Goal: Communication & Community: Answer question/provide support

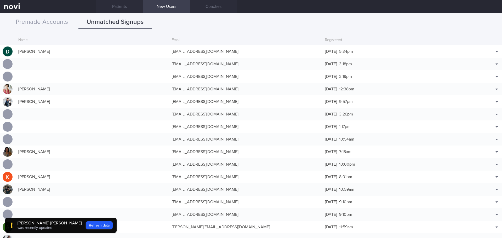
scroll to position [654, 0]
click at [86, 225] on button "Refresh data" at bounding box center [99, 226] width 27 height 8
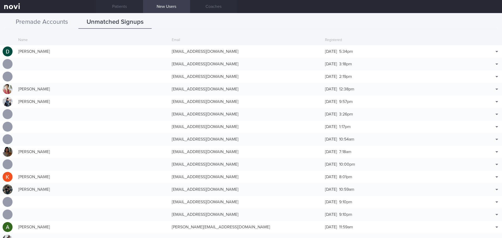
click at [53, 23] on button "Premade Accounts" at bounding box center [41, 22] width 73 height 13
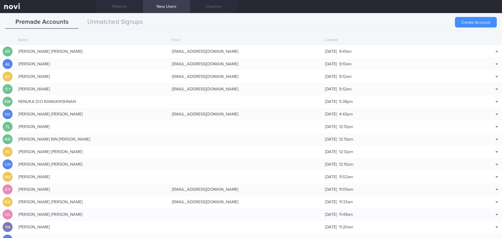
click at [481, 19] on button "Create Account" at bounding box center [476, 22] width 42 height 10
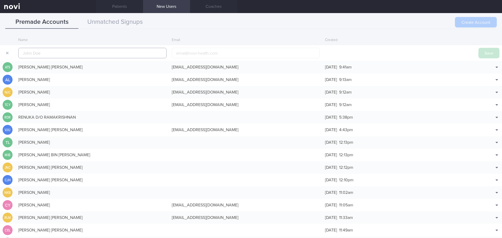
scroll to position [13, 0]
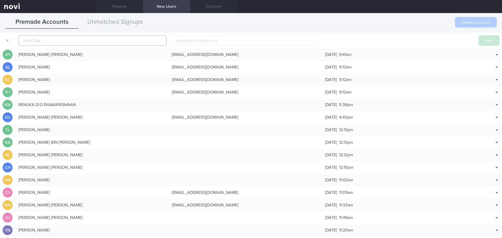
click at [50, 42] on input "text" at bounding box center [92, 40] width 148 height 10
paste input "[PERSON_NAME]"
type input "[PERSON_NAME]"
click at [479, 39] on button "Save" at bounding box center [489, 40] width 21 height 10
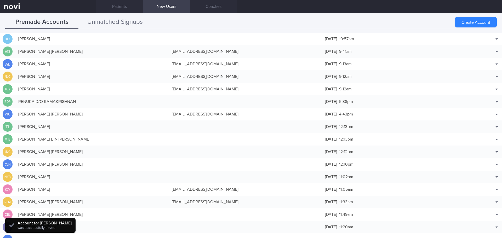
click at [130, 23] on button "Unmatched Signups" at bounding box center [114, 22] width 73 height 13
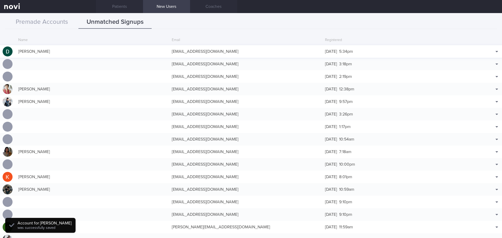
click at [172, 49] on div "[EMAIL_ADDRESS][DOMAIN_NAME]" at bounding box center [246, 51] width 154 height 10
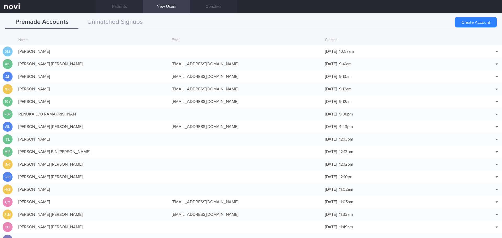
click at [218, 33] on div "Create Account Name Email Created DLZ [PERSON_NAME] [DATE] 10:57am Match with..…" at bounding box center [251, 134] width 502 height 207
click at [41, 53] on div "[PERSON_NAME]" at bounding box center [93, 51] width 154 height 10
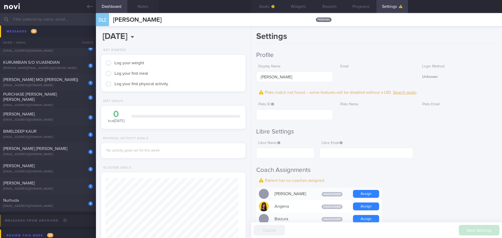
scroll to position [66, 133]
click at [272, 117] on input "text" at bounding box center [294, 115] width 77 height 10
paste input "7dc2492c4c4f39c5811063fccfe130ad"
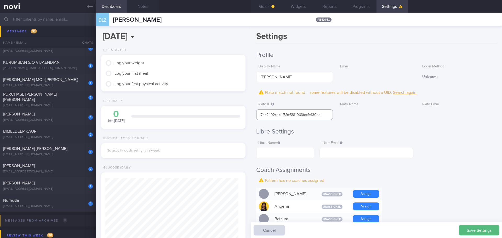
type input "7dc2492c4c4f39c5811063fccfe130ad"
click at [410, 145] on label "Libre Email" at bounding box center [366, 143] width 89 height 5
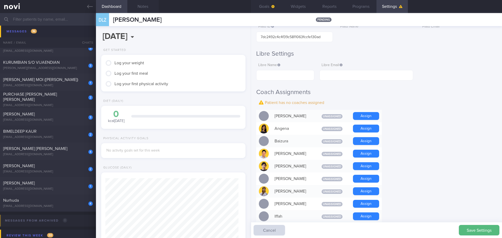
scroll to position [78, 0]
click at [361, 188] on button "Assign" at bounding box center [366, 191] width 26 height 8
click at [415, 184] on div "Settings Profile Display Name [PERSON_NAME] Email Login Method Unknown Plato ma…" at bounding box center [376, 132] width 251 height 212
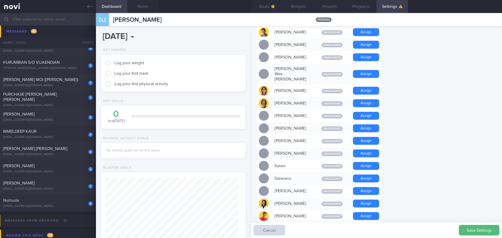
scroll to position [314, 0]
click at [367, 200] on button "Assign" at bounding box center [366, 204] width 26 height 8
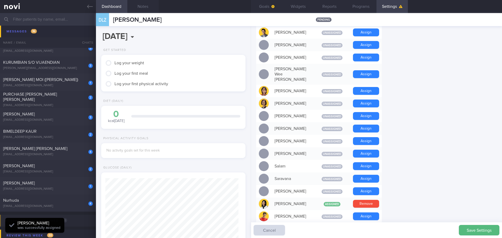
scroll to position [66, 133]
click at [414, 191] on form "Profile Display Name [PERSON_NAME] Email Login Method Unknown Plato match not f…" at bounding box center [376, 15] width 241 height 556
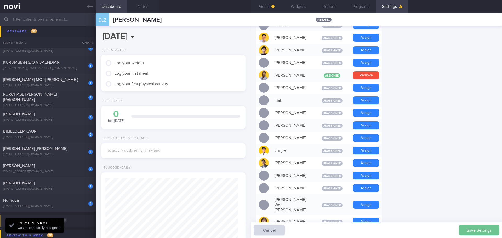
click at [463, 230] on button "Save Settings" at bounding box center [479, 230] width 41 height 10
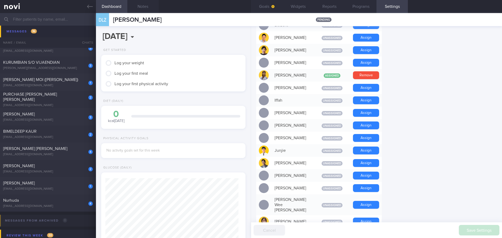
click at [425, 59] on form "Profile Display Name [PERSON_NAME] Email Login Method Unknown Plato ID The ID c…" at bounding box center [376, 151] width 241 height 545
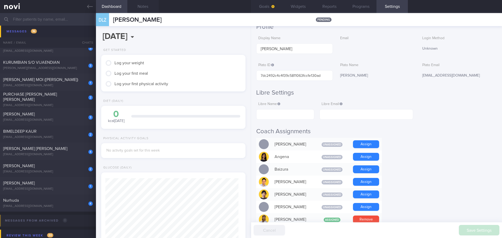
scroll to position [0, 0]
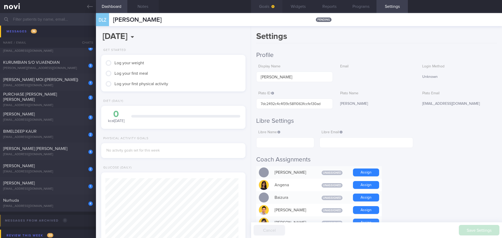
click at [268, 5] on button "Goals" at bounding box center [266, 6] width 31 height 13
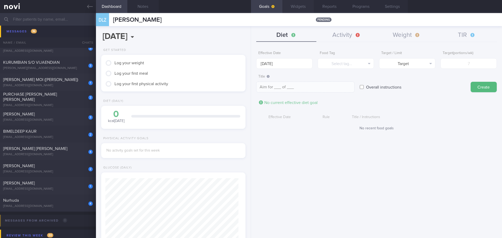
click at [306, 7] on button "Widgets" at bounding box center [298, 6] width 31 height 13
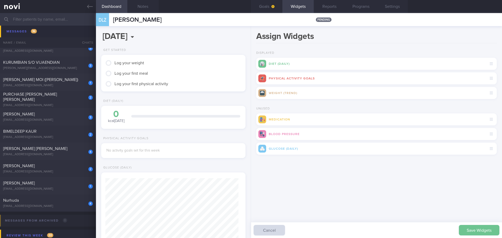
click at [469, 232] on button "Save Widgets" at bounding box center [479, 230] width 41 height 10
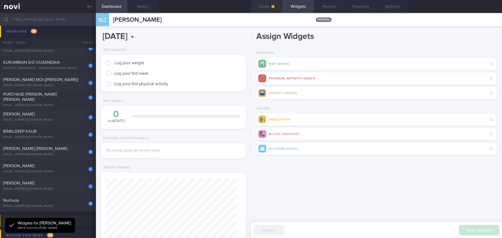
click at [269, 9] on button "Goals" at bounding box center [266, 6] width 31 height 13
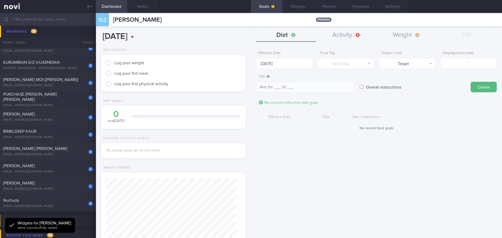
click at [329, 179] on div "Effective Date [DATE] Food Tag Select tag... Select tag... Calories Carbs Prote…" at bounding box center [376, 141] width 251 height 194
click at [352, 180] on div "Effective Date [DATE] Food Tag Select tag... Select tag... Calories Carbs Prote…" at bounding box center [376, 141] width 251 height 194
click at [402, 33] on button "Weight" at bounding box center [407, 35] width 60 height 13
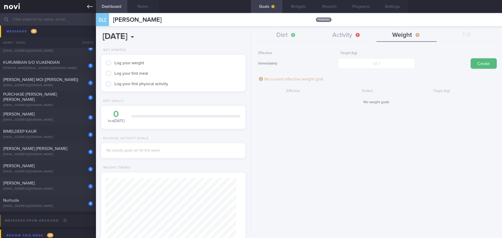
click at [88, 3] on link at bounding box center [48, 6] width 96 height 13
click at [91, 6] on icon at bounding box center [90, 7] width 6 height 6
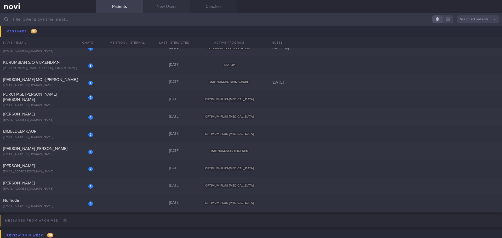
click at [158, 5] on link "New Users" at bounding box center [166, 6] width 47 height 13
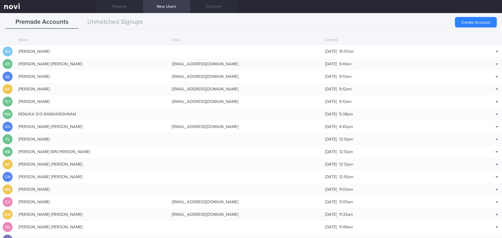
click at [63, 60] on div "[PERSON_NAME] [PERSON_NAME]" at bounding box center [93, 64] width 154 height 10
select select "8"
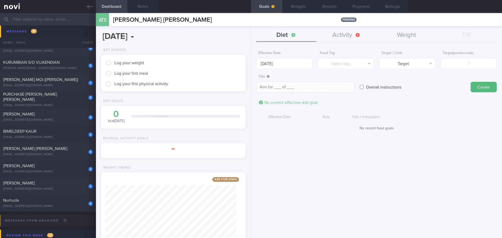
scroll to position [73, 131]
click at [312, 161] on div "Effective Date [DATE] Food Tag Select tag... Select tag... Calories Carbs Prote…" at bounding box center [376, 141] width 251 height 194
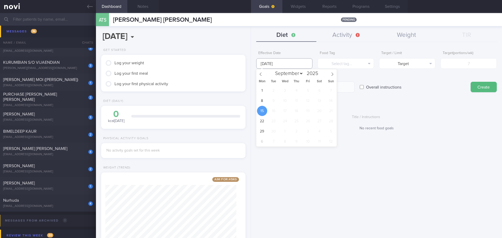
click at [279, 63] on input "[DATE]" at bounding box center [284, 63] width 56 height 10
click at [261, 100] on span "8" at bounding box center [262, 101] width 10 height 10
type input "[DATE]"
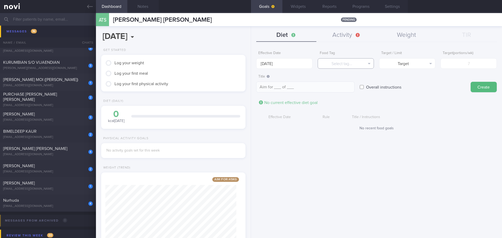
click at [341, 59] on button "Select tag..." at bounding box center [346, 63] width 56 height 10
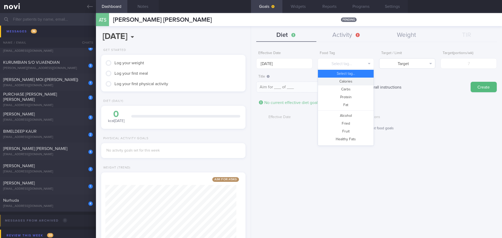
drag, startPoint x: 335, startPoint y: 81, endPoint x: 391, endPoint y: 66, distance: 58.4
click at [335, 81] on button "Calories" at bounding box center [346, 82] width 56 height 8
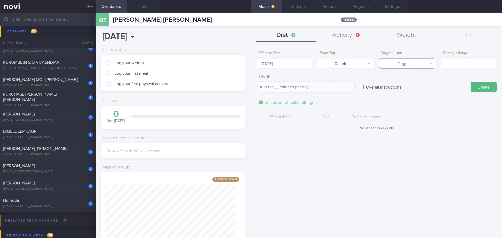
click at [405, 63] on button "Target" at bounding box center [407, 63] width 56 height 10
click at [415, 80] on button "Limit" at bounding box center [408, 82] width 56 height 8
type textarea "Keep to __ calories per day"
click at [445, 64] on input "number" at bounding box center [469, 63] width 56 height 10
type input "1"
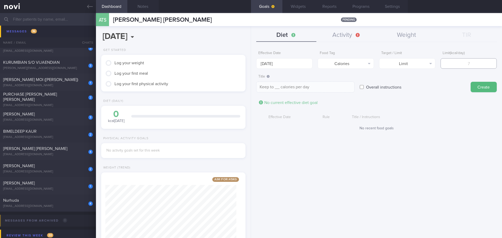
type textarea "Keep to 1 calories per day"
type input "11"
type textarea "Keep to 11 calories per day"
type input "110"
type textarea "Keep to 110 calories per day"
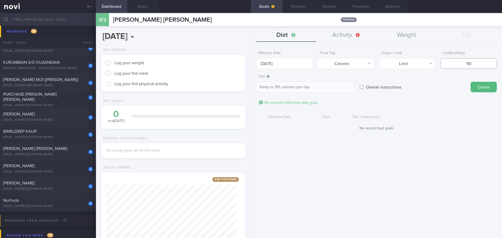
type input "1100"
type textarea "Keep to 1100 calories per day"
type input "1100"
click at [482, 83] on button "Create" at bounding box center [484, 87] width 26 height 10
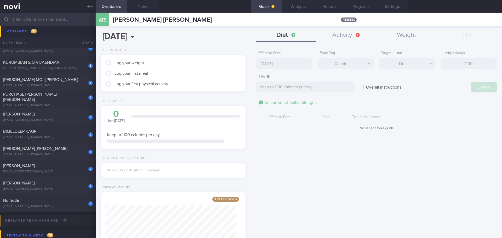
type input "[DATE]"
type textarea "Aim for ___ of ___"
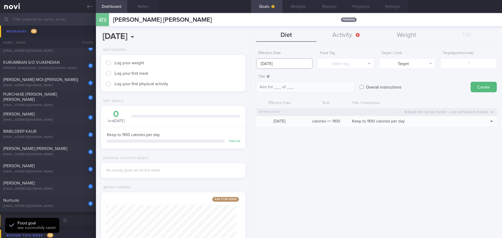
click at [267, 63] on input "[DATE]" at bounding box center [284, 63] width 56 height 10
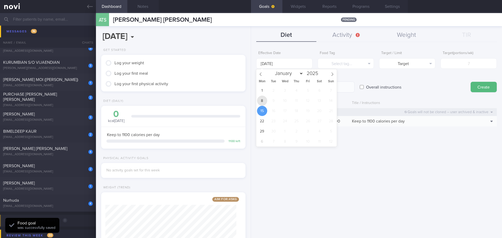
click at [260, 104] on span "8" at bounding box center [262, 101] width 10 height 10
type input "[DATE]"
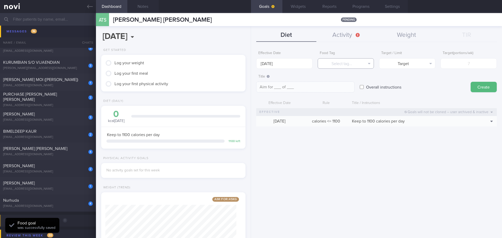
click at [350, 62] on button "Select tag..." at bounding box center [346, 63] width 56 height 10
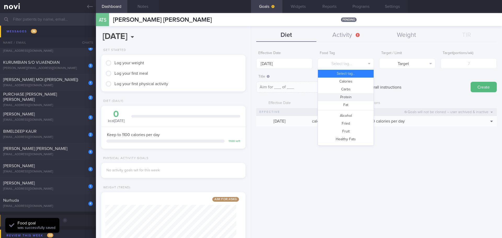
click at [345, 98] on button "Protein" at bounding box center [346, 97] width 56 height 8
type textarea "Aim for __g of protein per day"
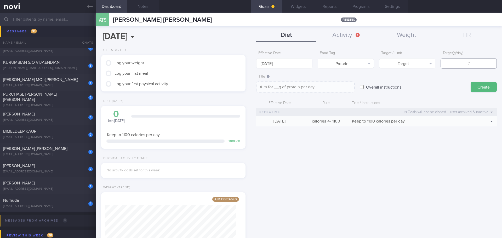
click at [463, 63] on input "number" at bounding box center [469, 63] width 56 height 10
type input "6"
type textarea "Aim for 6g of protein per day"
type input "65"
type textarea "Aim for 65g of protein per day"
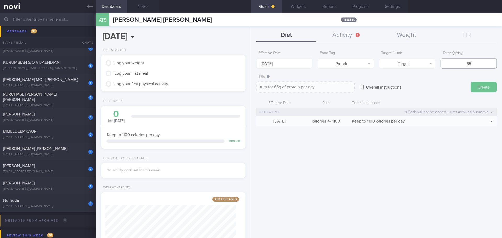
type input "65"
click at [484, 85] on button "Create" at bounding box center [484, 87] width 26 height 10
type input "[DATE]"
type textarea "Aim for ___ of ___"
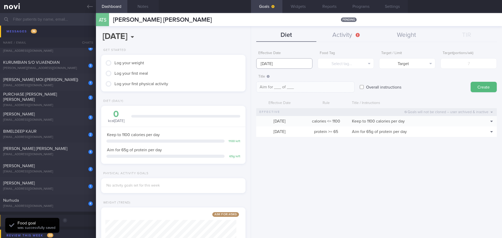
click at [270, 63] on input "[DATE]" at bounding box center [284, 63] width 56 height 10
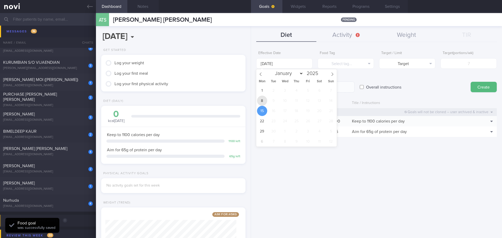
click at [264, 100] on span "8" at bounding box center [262, 101] width 10 height 10
type input "[DATE]"
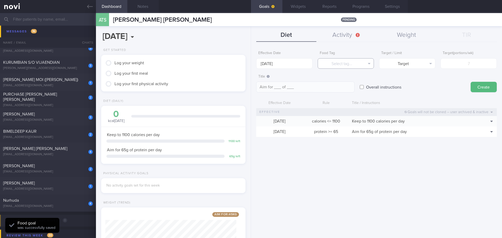
click at [347, 65] on button "Select tag..." at bounding box center [346, 63] width 56 height 10
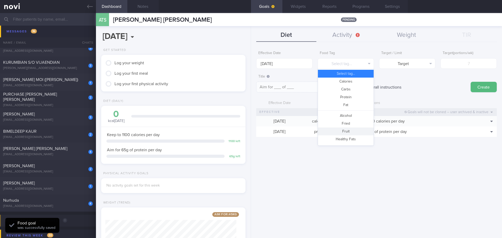
click at [350, 130] on button "Fruit" at bounding box center [346, 132] width 56 height 8
type textarea "Aim for __ portions of fruits per week"
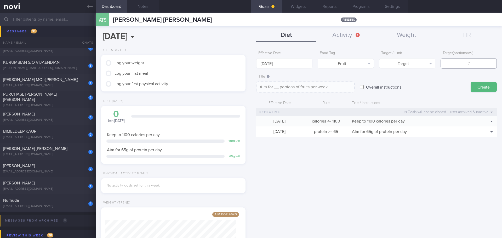
click at [465, 66] on input "number" at bounding box center [469, 63] width 56 height 10
type input "1"
type textarea "Aim for 1 portions of fruits per week"
type input "14"
type textarea "Aim for 14 portions of fruits per week"
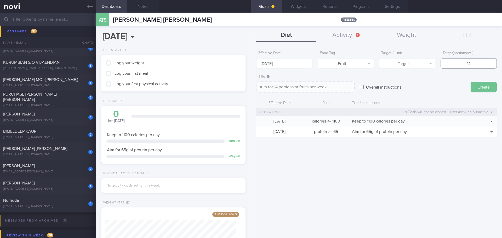
type input "14"
click at [479, 85] on button "Create" at bounding box center [484, 87] width 26 height 10
type input "[DATE]"
type textarea "Aim for ___ of ___"
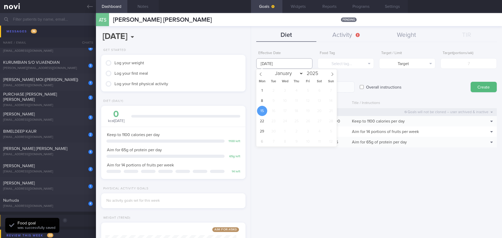
click at [281, 64] on input "[DATE]" at bounding box center [284, 63] width 56 height 10
click at [263, 100] on span "8" at bounding box center [262, 101] width 10 height 10
type input "[DATE]"
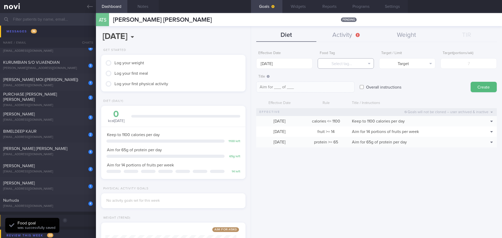
click at [366, 65] on button "Select tag..." at bounding box center [346, 63] width 56 height 10
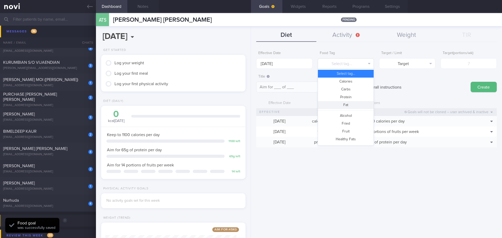
scroll to position [156, 0]
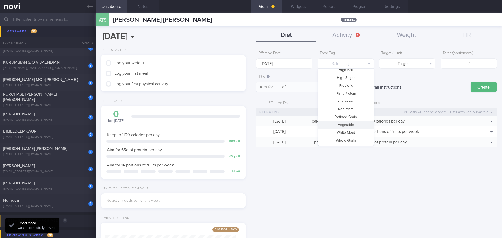
click at [352, 125] on button "Vegetable" at bounding box center [346, 125] width 56 height 8
type textarea "Aim for __ portions of vegetables per week"
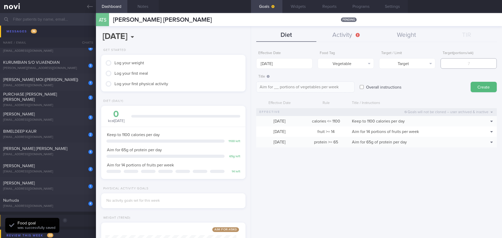
click at [451, 68] on input "number" at bounding box center [469, 63] width 56 height 10
type input "1"
type textarea "Aim for 1 portions of vegetables per week"
type input "14"
type textarea "Aim for 14 portions of vegetables per week"
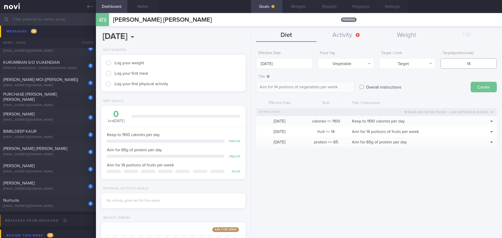
type input "14"
click at [482, 90] on button "Create" at bounding box center [484, 87] width 26 height 10
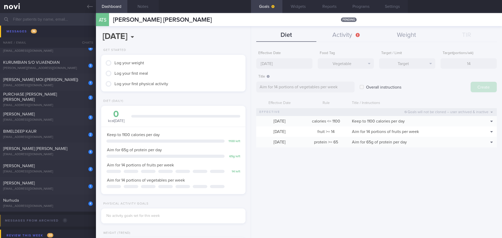
type input "[DATE]"
type textarea "Aim for ___ of ___"
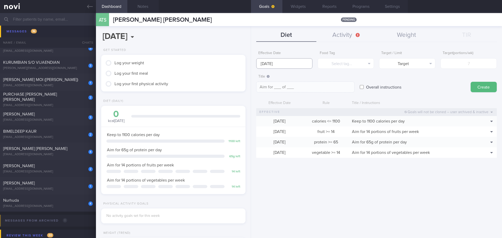
click at [278, 65] on input "[DATE]" at bounding box center [284, 63] width 56 height 10
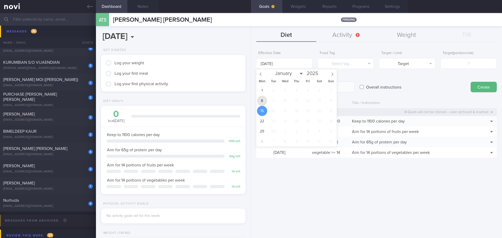
click at [266, 99] on span "8" at bounding box center [262, 101] width 10 height 10
type input "[DATE]"
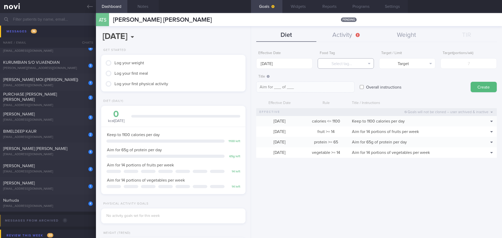
click at [372, 62] on button "Select tag..." at bounding box center [346, 63] width 56 height 10
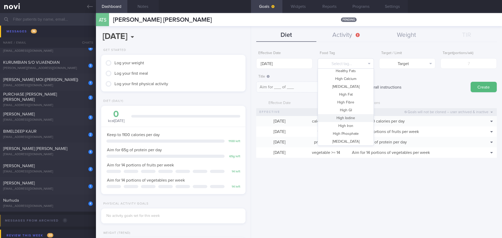
scroll to position [77, 0]
click at [357, 85] on button "High Fat" at bounding box center [346, 86] width 56 height 8
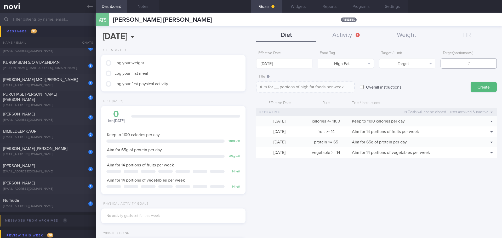
click at [468, 61] on input "number" at bounding box center [469, 63] width 56 height 10
click at [430, 64] on button "Target" at bounding box center [407, 63] width 56 height 10
click at [422, 81] on button "Limit" at bounding box center [408, 82] width 56 height 8
type textarea "Keep to __ portions of high fat foods per week"
click at [459, 63] on input "number" at bounding box center [469, 63] width 56 height 10
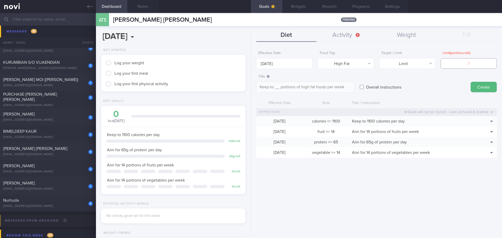
type input "3"
type textarea "Keep to 3 portions of high fat foods per week"
type input "3"
click at [483, 83] on button "Create" at bounding box center [484, 87] width 26 height 10
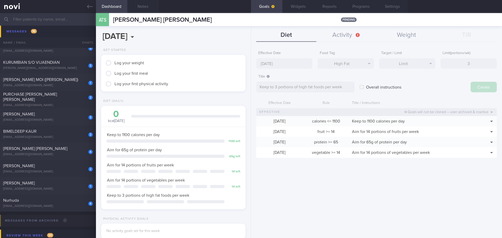
type input "[DATE]"
type textarea "Aim for ___ of ___"
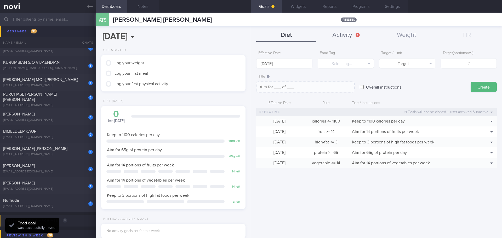
click at [345, 37] on button "Activity" at bounding box center [347, 35] width 60 height 13
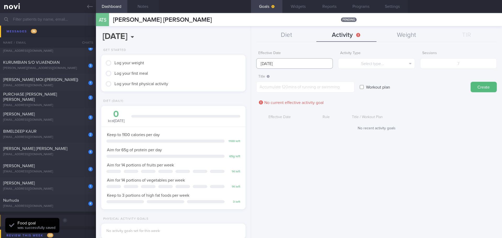
click at [288, 64] on input "[DATE]" at bounding box center [294, 63] width 77 height 10
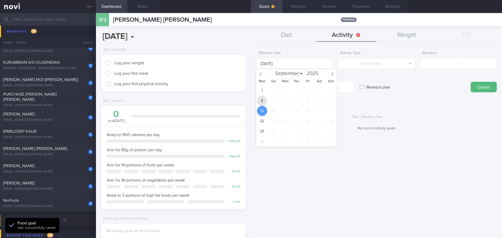
click at [263, 98] on span "8" at bounding box center [262, 101] width 10 height 10
type input "[DATE]"
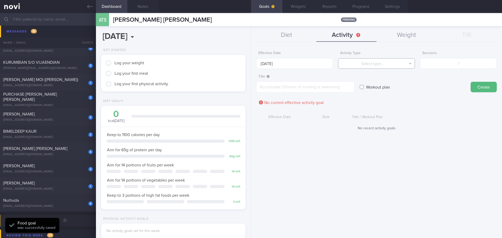
click at [358, 65] on button "Select type..." at bounding box center [376, 63] width 77 height 10
click at [362, 82] on button "Duration" at bounding box center [377, 82] width 76 height 8
click at [441, 67] on input "number" at bounding box center [458, 63] width 77 height 10
click at [405, 64] on button "Duration" at bounding box center [376, 63] width 77 height 10
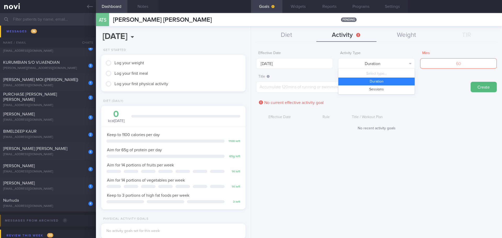
click at [387, 86] on button "Sessions" at bounding box center [377, 90] width 76 height 8
click at [444, 65] on input "number" at bounding box center [458, 63] width 77 height 10
type input "3"
click at [305, 85] on textarea at bounding box center [305, 87] width 98 height 11
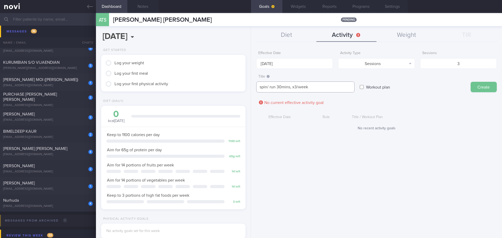
type textarea "spin/ run 30mins, x3/week"
click at [486, 89] on button "Create" at bounding box center [484, 87] width 26 height 10
type input "[DATE]"
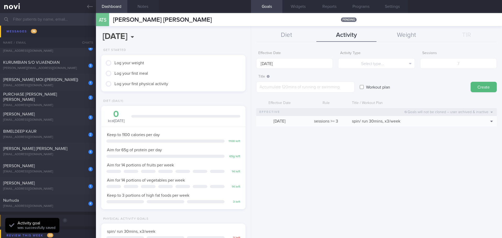
click at [53, 21] on input "text" at bounding box center [251, 19] width 502 height 13
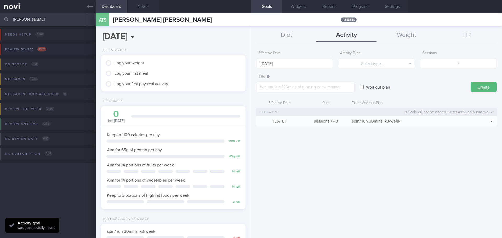
type input "[PERSON_NAME]"
click at [52, 51] on button "Review [DATE] 1 / 132" at bounding box center [250, 51] width 504 height 15
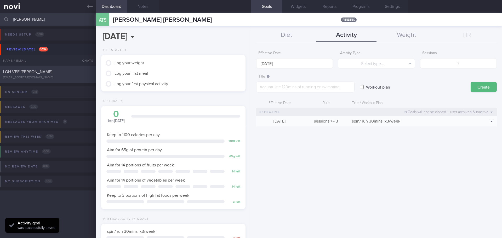
click at [33, 73] on span "LOH VEE [PERSON_NAME]" at bounding box center [27, 72] width 49 height 4
select select "8"
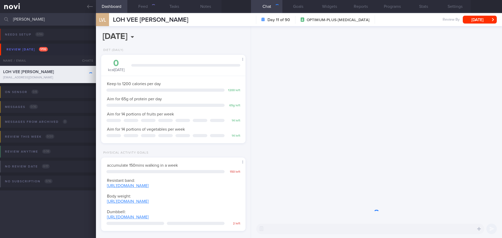
scroll to position [73, 131]
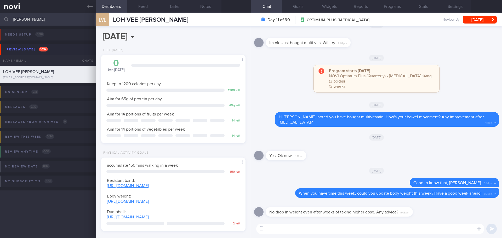
click at [293, 231] on textarea at bounding box center [370, 229] width 228 height 10
click at [148, 9] on button "Feed" at bounding box center [142, 6] width 31 height 13
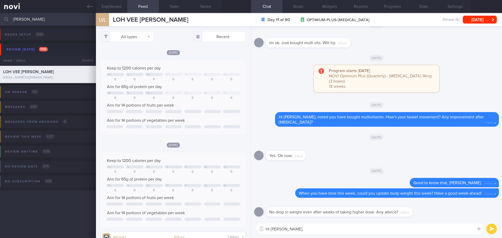
click at [336, 231] on textarea "Hi [PERSON_NAME]," at bounding box center [370, 229] width 228 height 10
click at [339, 231] on textarea "Hi [PERSON_NAME]," at bounding box center [370, 229] width 228 height 10
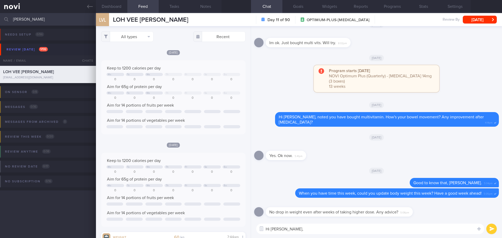
click at [339, 231] on textarea "Hi [PERSON_NAME]," at bounding box center [370, 229] width 228 height 10
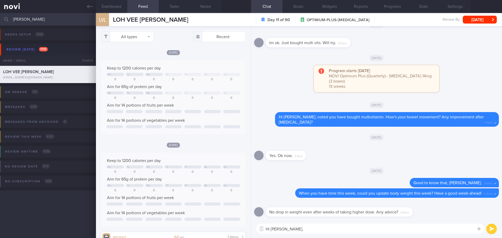
click at [339, 231] on textarea "Hi [PERSON_NAME]," at bounding box center [370, 229] width 228 height 10
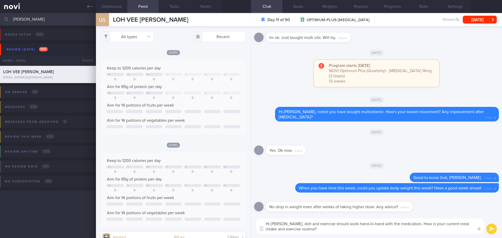
drag, startPoint x: 302, startPoint y: 232, endPoint x: 285, endPoint y: 224, distance: 17.9
click at [285, 224] on textarea "Hi [PERSON_NAME], diet and exercise should work hand-in-hand with the medicatio…" at bounding box center [370, 227] width 228 height 16
click at [310, 232] on textarea "Hi [PERSON_NAME], diet and exercise should work hand-in-hand with the medicatio…" at bounding box center [370, 227] width 228 height 16
click at [301, 230] on textarea "Hi [PERSON_NAME], diet and exercise should work hand-in-hand with the medicatio…" at bounding box center [370, 227] width 228 height 16
drag, startPoint x: 301, startPoint y: 230, endPoint x: 288, endPoint y: 225, distance: 14.2
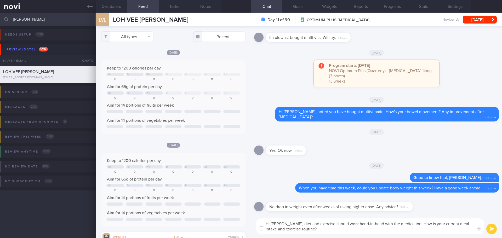
click at [288, 225] on textarea "Hi [PERSON_NAME], diet and exercise should work hand-in-hand with the medicatio…" at bounding box center [370, 227] width 228 height 16
paste textarea "Medication works best when paired with healthy eating and regular exercise. How…"
click at [288, 225] on textarea "Hi [PERSON_NAME], Medication works best when paired with healthy eating and reg…" at bounding box center [370, 227] width 228 height 16
click at [336, 229] on textarea "Hi [PERSON_NAME], medication works best when paired with healthy eating and reg…" at bounding box center [370, 227] width 228 height 16
click at [336, 230] on textarea "Hi [PERSON_NAME], medication works best when paired with healthy eating and reg…" at bounding box center [370, 227] width 228 height 16
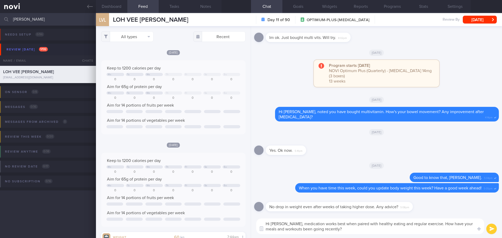
click at [345, 230] on textarea "Hi [PERSON_NAME], medication works best when paired with healthy eating and reg…" at bounding box center [370, 227] width 228 height 16
click at [352, 231] on textarea "Hi [PERSON_NAME], medication works best when paired with healthy eating and reg…" at bounding box center [370, 227] width 228 height 16
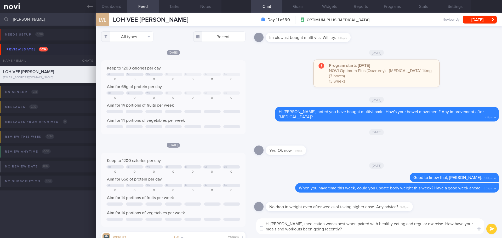
click at [365, 230] on textarea "Hi [PERSON_NAME], medication works best when paired with healthy eating and reg…" at bounding box center [370, 227] width 228 height 16
type textarea "Hi [PERSON_NAME], medication works best when paired with healthy eating and reg…"
click at [488, 225] on button "submit" at bounding box center [492, 229] width 10 height 10
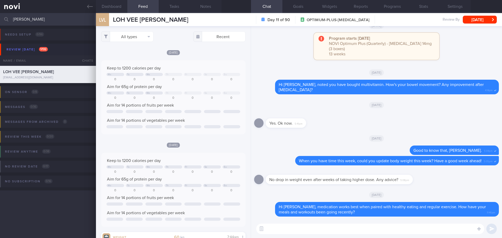
drag, startPoint x: 23, startPoint y: 19, endPoint x: -2, endPoint y: 22, distance: 25.6
click at [0, 22] on html "You are offline! Some functionality will be unavailable Patients New Users Coac…" at bounding box center [251, 119] width 502 height 238
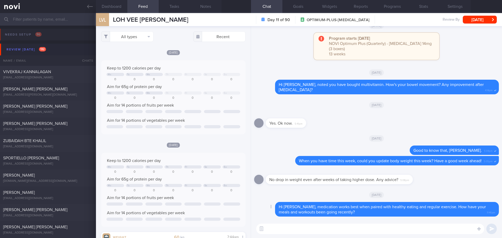
click at [324, 207] on span "Hi [PERSON_NAME], medication works best when paired with healthy eating and reg…" at bounding box center [382, 209] width 207 height 9
click at [23, 50] on div "Review [DATE] 132" at bounding box center [26, 49] width 42 height 7
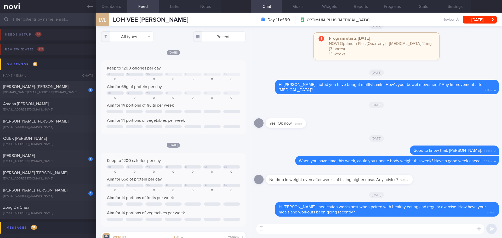
click at [46, 18] on input "text" at bounding box center [251, 19] width 502 height 13
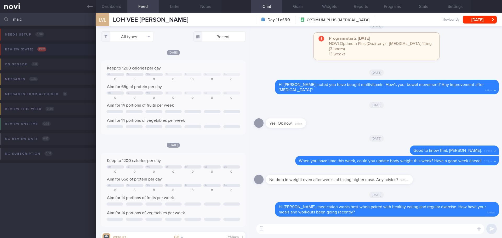
type input "malc"
click at [57, 53] on button "Review [DATE] 1 / 132" at bounding box center [250, 51] width 504 height 15
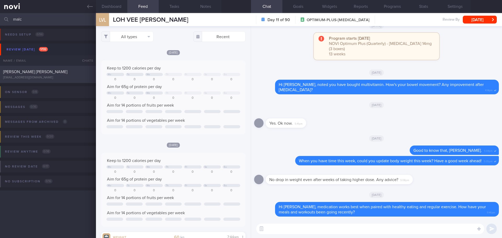
click at [43, 69] on div "[PERSON_NAME] [PERSON_NAME] [EMAIL_ADDRESS][DOMAIN_NAME] [DATE] – MAGNUM-STARTE…" at bounding box center [251, 74] width 502 height 17
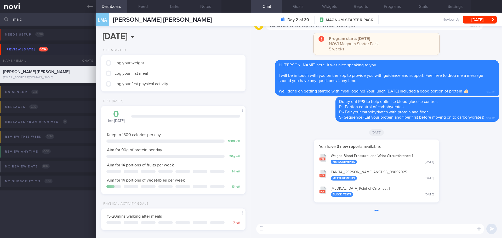
scroll to position [66, 133]
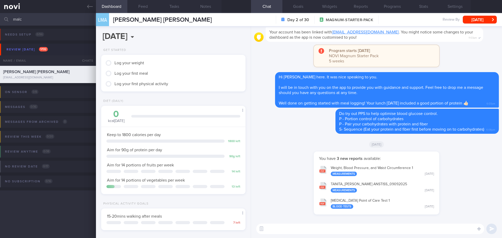
click at [448, 164] on div "You have 3 new reports available: Weight, Blood Pressure, and Waist Circumferen…" at bounding box center [376, 186] width 245 height 69
click at [136, 8] on button "Feed" at bounding box center [142, 6] width 31 height 13
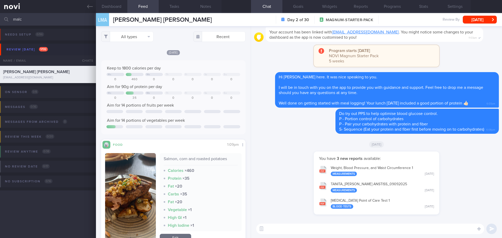
click at [279, 228] on textarea at bounding box center [370, 229] width 228 height 10
click at [280, 229] on textarea at bounding box center [370, 229] width 228 height 10
click at [132, 179] on button "button" at bounding box center [130, 198] width 51 height 90
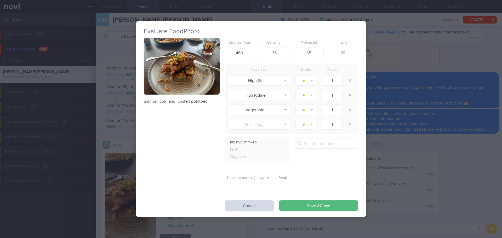
click at [172, 81] on button "button" at bounding box center [182, 66] width 76 height 57
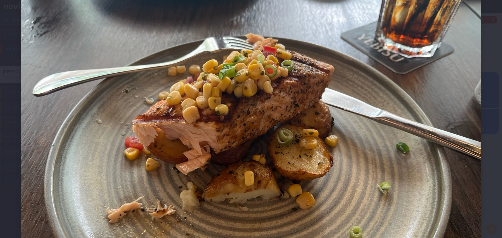
scroll to position [94, 0]
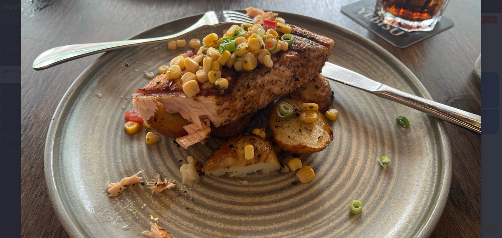
click at [482, 81] on div at bounding box center [251, 99] width 502 height 387
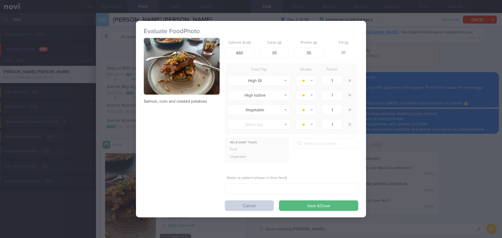
click at [268, 203] on button "Cancel" at bounding box center [249, 206] width 49 height 10
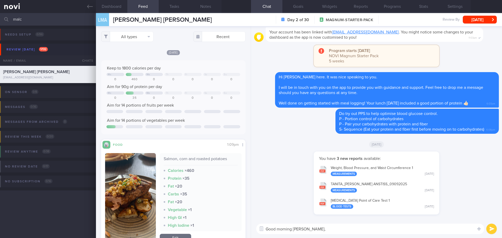
click at [316, 228] on textarea "Good morning [PERSON_NAME]," at bounding box center [370, 229] width 228 height 10
click at [325, 232] on textarea "Good morning [PERSON_NAME]," at bounding box center [370, 229] width 228 height 10
drag, startPoint x: 364, startPoint y: 228, endPoint x: 308, endPoint y: 232, distance: 55.9
click at [308, 232] on textarea "Good morning [PERSON_NAME], I noticed your glucose level" at bounding box center [370, 229] width 228 height 10
click at [412, 231] on textarea "Good morning [PERSON_NAME], I noticed your blood glucose level increased from" at bounding box center [370, 229] width 228 height 10
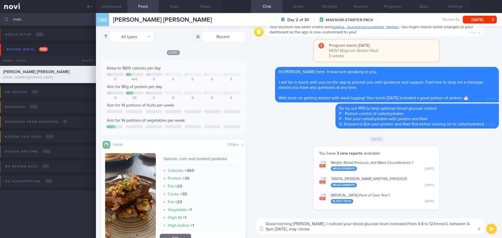
click at [462, 225] on textarea "Good morning [PERSON_NAME], I noticed your blood glucose level increased from 4…" at bounding box center [370, 227] width 228 height 16
drag, startPoint x: 309, startPoint y: 230, endPoint x: 286, endPoint y: 231, distance: 22.2
click at [286, 231] on textarea "Good morning [PERSON_NAME], I noticed your blood glucose level increased from 4…" at bounding box center [370, 227] width 228 height 16
click at [462, 224] on textarea "Good morning [PERSON_NAME], I noticed your blood glucose level increased from 4…" at bounding box center [370, 227] width 228 height 16
click at [438, 229] on textarea "Good morning [PERSON_NAME], I noticed your blood glucose level increased from 4…" at bounding box center [370, 227] width 228 height 16
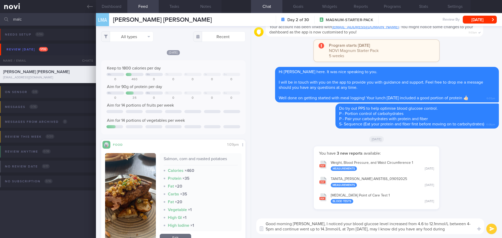
click at [440, 230] on textarea "Good morning [PERSON_NAME], I noticed your blood glucose level increased from 4…" at bounding box center [370, 227] width 228 height 16
drag, startPoint x: 293, startPoint y: 224, endPoint x: 253, endPoint y: 227, distance: 39.9
click at [253, 227] on div "Good morning [PERSON_NAME], I noticed your blood glucose level increased from 4…" at bounding box center [376, 227] width 251 height 24
click at [411, 232] on textarea "Hi [PERSON_NAME], I noticed your blood glucose level increased from 4.6 to 12.1…" at bounding box center [370, 227] width 228 height 16
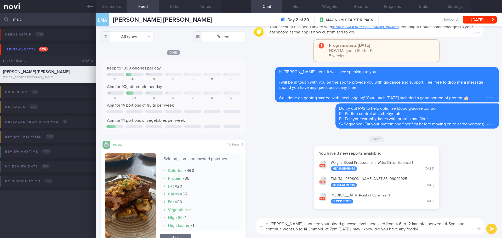
click at [412, 232] on textarea "Hi [PERSON_NAME], I noticed your blood glucose level increased from 4.6 to 12.1…" at bounding box center [370, 227] width 228 height 16
click at [412, 231] on textarea "Hi [PERSON_NAME], I noticed your blood glucose level increased from 4.6 to 12.1…" at bounding box center [370, 227] width 228 height 16
click at [413, 231] on textarea "Hi [PERSON_NAME], I noticed your blood glucose level increased from 4.6 to 12.1…" at bounding box center [370, 227] width 228 height 16
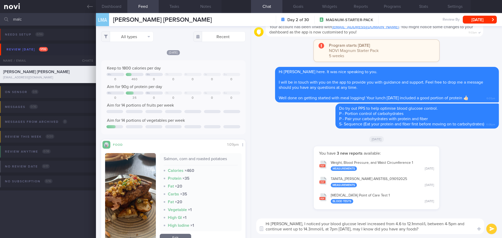
click at [414, 232] on textarea "Hi [PERSON_NAME], I noticed your blood glucose level increased from 4.6 to 12.1…" at bounding box center [370, 227] width 228 height 16
click at [416, 232] on textarea "Hi [PERSON_NAME], I noticed your blood glucose level increased from 4.6 to 12.1…" at bounding box center [370, 227] width 228 height 16
click at [419, 232] on textarea "Hi [PERSON_NAME], I noticed your blood glucose level increased from 4.6 to 12.1…" at bounding box center [370, 227] width 228 height 16
click at [424, 232] on textarea "Hi [PERSON_NAME], I noticed your blood glucose level increased from 4.6 to 12.1…" at bounding box center [370, 227] width 228 height 16
click at [427, 232] on textarea "Hi [PERSON_NAME], I noticed your blood glucose level increased from 4.6 to 12.1…" at bounding box center [370, 227] width 228 height 16
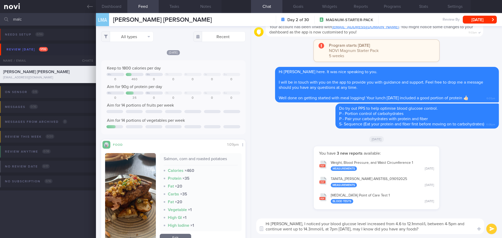
click at [430, 232] on textarea "Hi [PERSON_NAME], I noticed your blood glucose level increased from 4.6 to 12.1…" at bounding box center [370, 227] width 228 height 16
type textarea "Hi [PERSON_NAME], I noticed your blood glucose level increased from 4.6 to 12.1…"
click at [488, 229] on button "submit" at bounding box center [492, 229] width 10 height 10
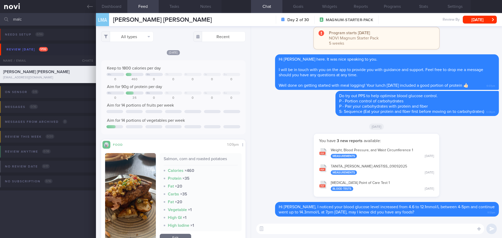
click at [278, 229] on textarea at bounding box center [370, 229] width 228 height 10
click at [486, 217] on button "button" at bounding box center [485, 213] width 10 height 10
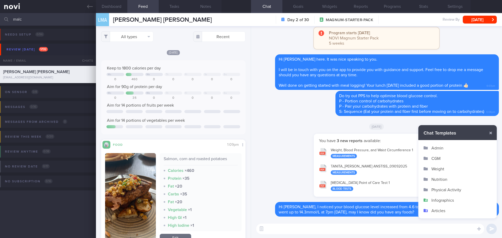
click at [451, 202] on button "Infographics" at bounding box center [458, 200] width 78 height 10
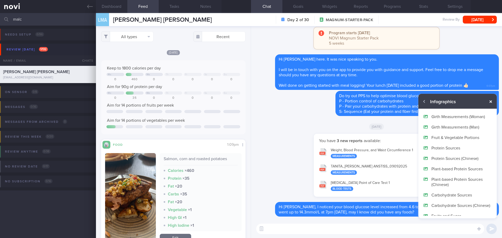
click at [490, 100] on button "button" at bounding box center [490, 101] width 9 height 9
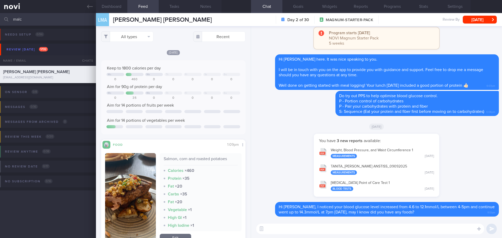
click at [337, 229] on textarea at bounding box center [370, 229] width 228 height 10
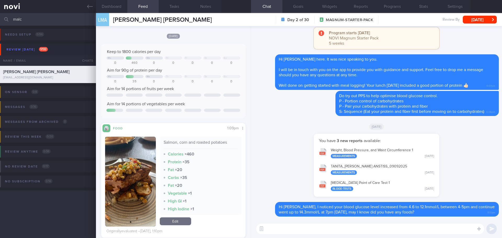
scroll to position [25, 0]
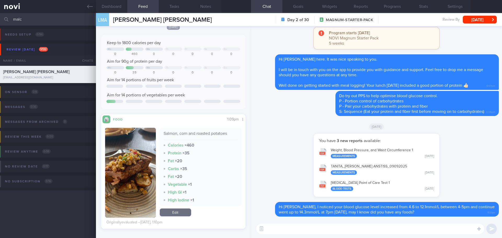
click at [343, 229] on textarea at bounding box center [370, 229] width 228 height 10
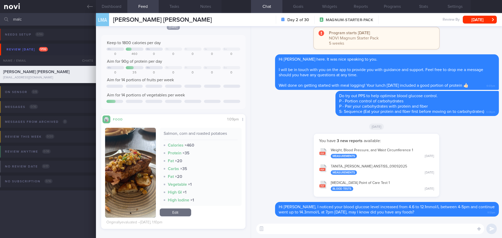
click at [343, 229] on textarea at bounding box center [370, 229] width 228 height 10
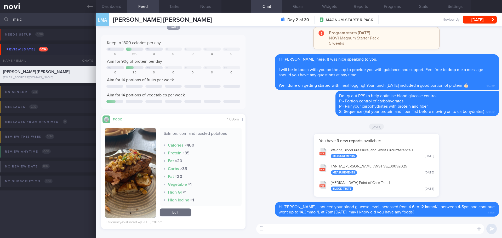
click at [343, 229] on textarea at bounding box center [370, 229] width 228 height 10
click at [114, 153] on button "button" at bounding box center [130, 173] width 51 height 90
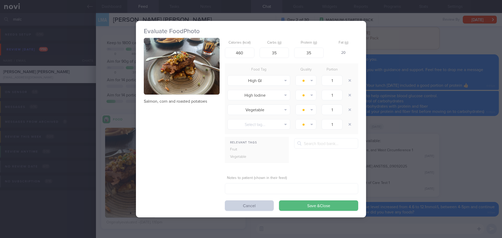
click at [262, 202] on button "Cancel" at bounding box center [249, 206] width 49 height 10
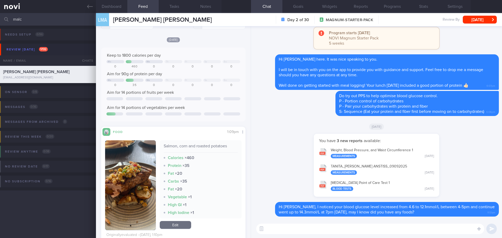
scroll to position [25, 0]
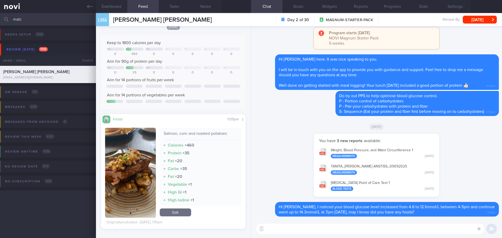
click at [300, 229] on textarea at bounding box center [370, 229] width 228 height 10
drag, startPoint x: 25, startPoint y: 22, endPoint x: -10, endPoint y: 20, distance: 35.1
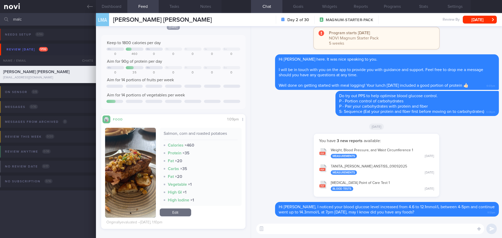
click at [0, 20] on html "You are offline! Some functionality will be unavailable Patients New Users Coac…" at bounding box center [251, 119] width 502 height 238
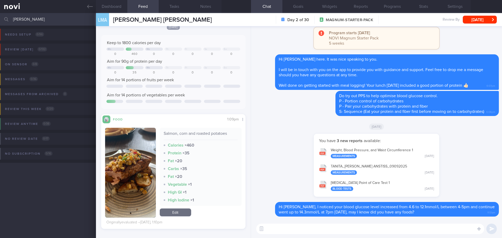
click at [40, 23] on input "[PERSON_NAME]" at bounding box center [251, 19] width 502 height 13
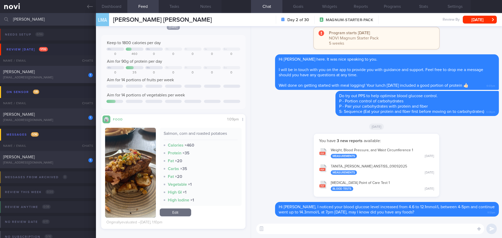
type input "[PERSON_NAME]"
click at [53, 81] on div "1 [PERSON_NAME] [EMAIL_ADDRESS][DOMAIN_NAME] [DATE] – SAF-LIP" at bounding box center [251, 74] width 502 height 17
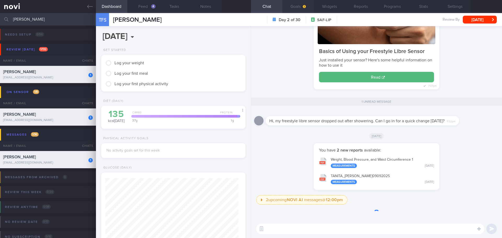
scroll to position [66, 133]
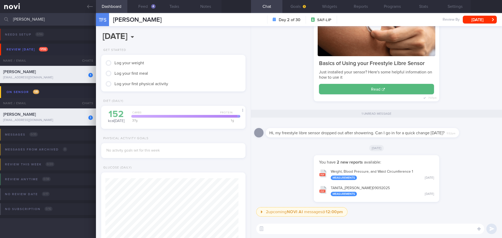
click at [345, 228] on textarea at bounding box center [370, 229] width 228 height 10
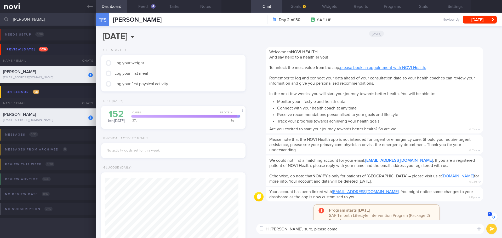
scroll to position [0, 0]
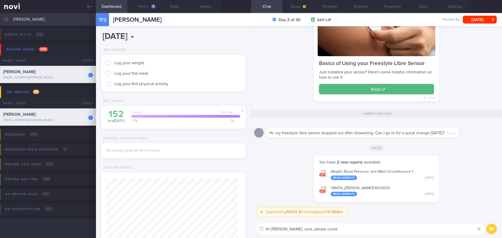
click at [351, 228] on textarea "Hi [PERSON_NAME], sure, please come" at bounding box center [370, 229] width 228 height 10
drag, startPoint x: 344, startPoint y: 229, endPoint x: 292, endPoint y: 229, distance: 51.8
click at [292, 229] on textarea "Hi [PERSON_NAME], sure, please come" at bounding box center [370, 229] width 228 height 10
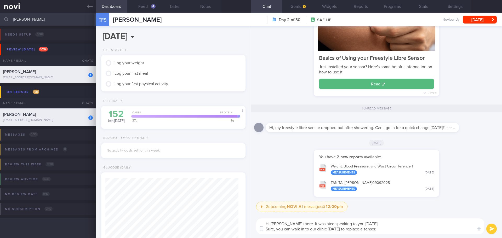
type textarea "Hi [PERSON_NAME] there. It was nice speaking to you [DATE]. Sure, you can walk …"
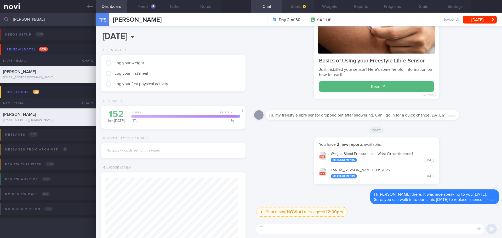
click at [295, 7] on button "Goals" at bounding box center [298, 6] width 31 height 13
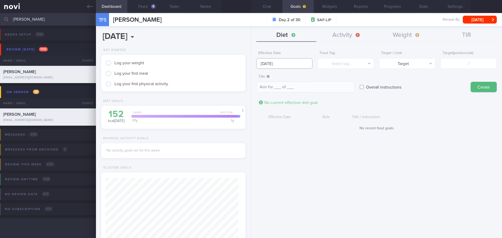
click at [265, 64] on input "[DATE]" at bounding box center [284, 63] width 56 height 10
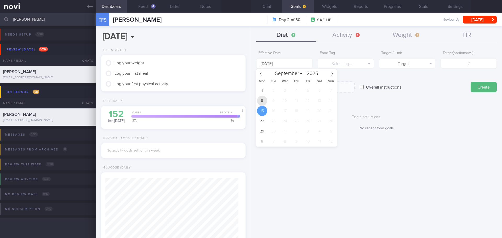
click at [262, 99] on span "8" at bounding box center [262, 101] width 10 height 10
type input "[DATE]"
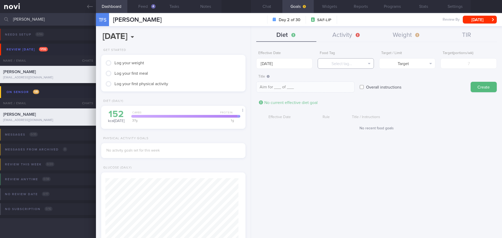
click at [335, 65] on button "Select tag..." at bounding box center [346, 63] width 56 height 10
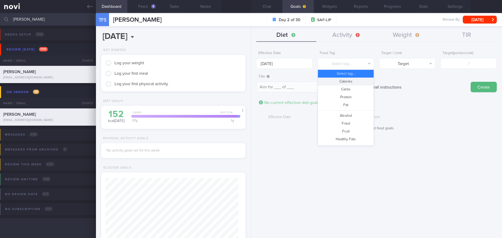
click at [351, 82] on button "Calories" at bounding box center [346, 82] width 56 height 8
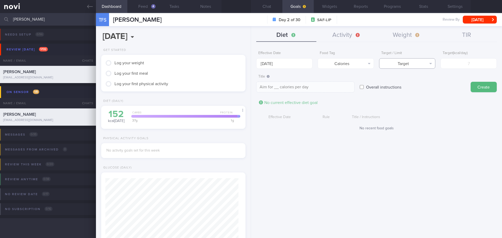
click at [425, 64] on button "Target" at bounding box center [407, 63] width 56 height 10
click at [420, 81] on button "Limit" at bounding box center [408, 82] width 56 height 8
type textarea "Keep to __ calories per day"
click at [461, 64] on input "number" at bounding box center [469, 63] width 56 height 10
click at [460, 63] on input "number" at bounding box center [469, 63] width 56 height 10
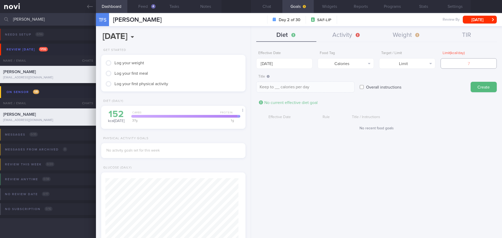
type input "1"
type textarea "Keep to 1 calories per day"
type input "17"
type textarea "Keep to 17 calories per day"
type input "170"
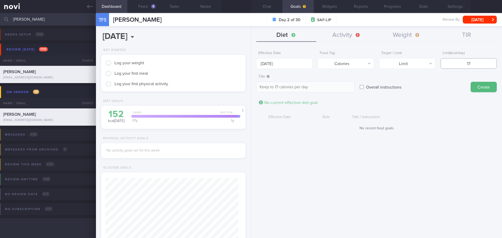
type textarea "Keep to 170 calories per day"
type input "1700"
type textarea "Keep to 1700 calories per day"
type input "1700"
click at [482, 86] on button "Create" at bounding box center [484, 87] width 26 height 10
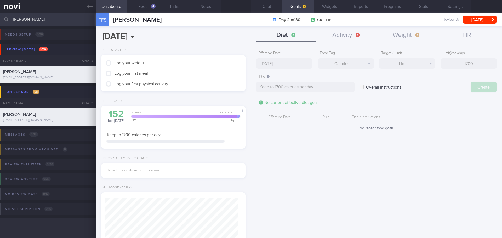
type input "[DATE]"
type textarea "Aim for ___ of ___"
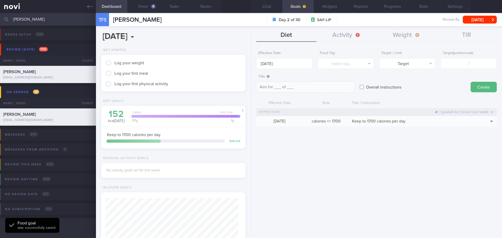
click at [359, 190] on div "Effective Date [DATE] Food Tag Select tag... Select tag... Calories Carbs Prote…" at bounding box center [376, 141] width 251 height 194
click at [274, 65] on input "[DATE]" at bounding box center [284, 63] width 56 height 10
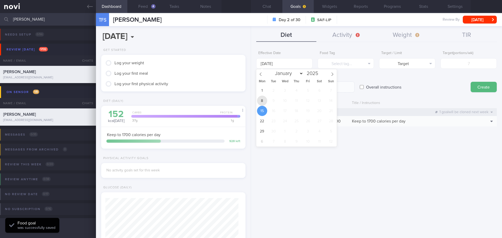
click at [264, 100] on span "8" at bounding box center [262, 101] width 10 height 10
type input "[DATE]"
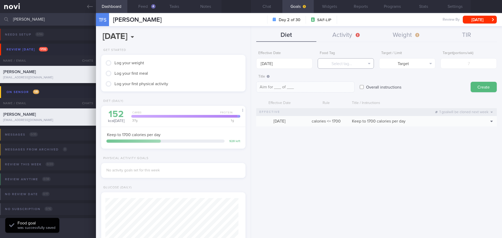
click at [330, 63] on button "Select tag..." at bounding box center [346, 63] width 56 height 10
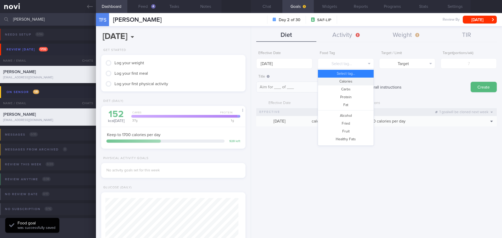
click at [349, 82] on button "Calories" at bounding box center [346, 82] width 56 height 8
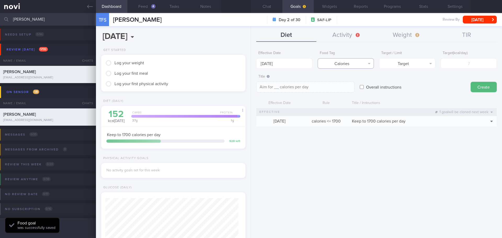
click at [354, 68] on button "Calories" at bounding box center [346, 63] width 56 height 10
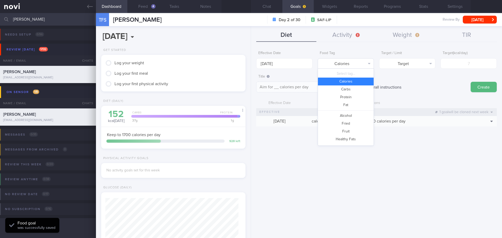
scroll to position [9, 0]
click at [355, 88] on button "Protein" at bounding box center [346, 89] width 56 height 8
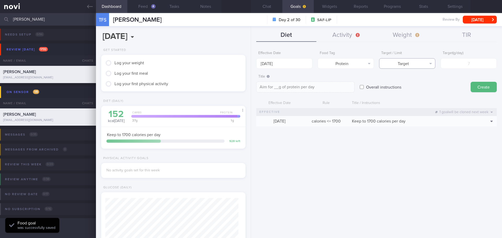
click at [408, 64] on button "Target" at bounding box center [407, 63] width 56 height 10
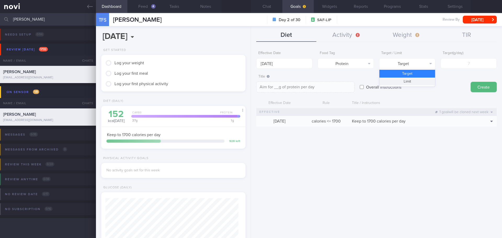
click at [413, 81] on button "Limit" at bounding box center [408, 82] width 56 height 8
type textarea "Keep to __g of protein per day"
click at [459, 65] on input "number" at bounding box center [469, 63] width 56 height 10
click at [467, 60] on input "number" at bounding box center [469, 63] width 56 height 10
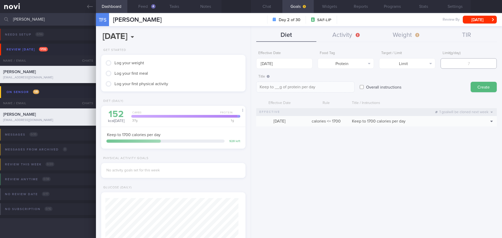
click at [469, 63] on input "number" at bounding box center [469, 63] width 56 height 10
type input "8"
type textarea "Keep to 8g of protein per day"
type input "85"
type textarea "Keep to 85g of protein per day"
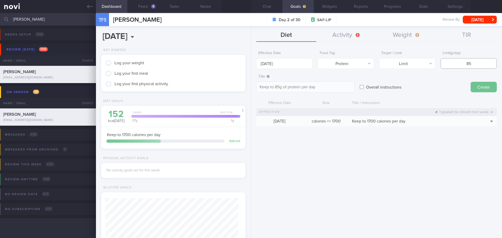
type input "85"
click at [487, 85] on button "Create" at bounding box center [484, 87] width 26 height 10
type input "[DATE]"
type textarea "Aim for ___ of ___"
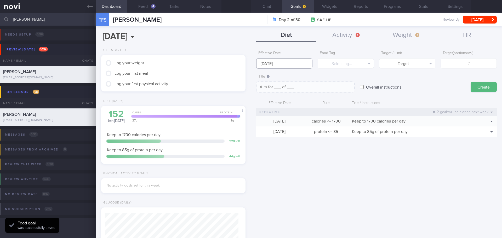
click at [291, 64] on input "[DATE]" at bounding box center [284, 63] width 56 height 10
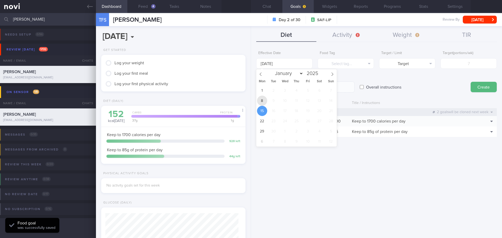
click at [262, 102] on span "8" at bounding box center [262, 101] width 10 height 10
type input "[DATE]"
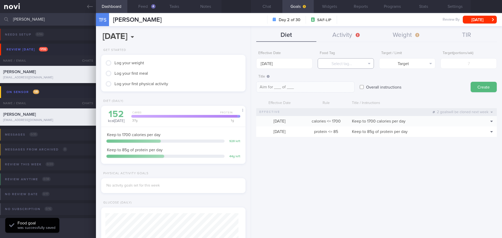
click at [329, 65] on button "Select tag..." at bounding box center [346, 63] width 56 height 10
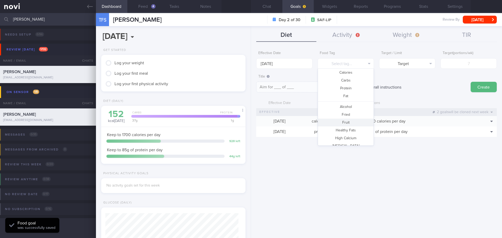
click at [345, 123] on button "Fruit" at bounding box center [346, 123] width 56 height 8
type textarea "Aim for __ portions of fruits per week"
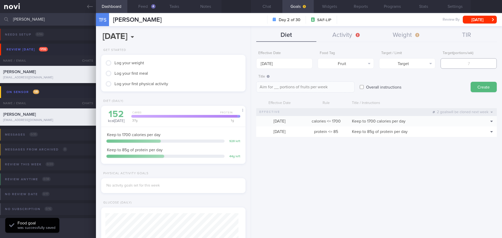
click at [454, 65] on input "number" at bounding box center [469, 63] width 56 height 10
type input "1"
type textarea "Aim for 1 portions of fruits per week"
type input "14"
type textarea "Aim for 14 portions of fruits per week"
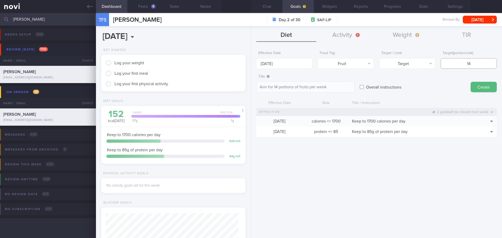
type input "14"
click at [474, 85] on button "Create" at bounding box center [484, 87] width 26 height 10
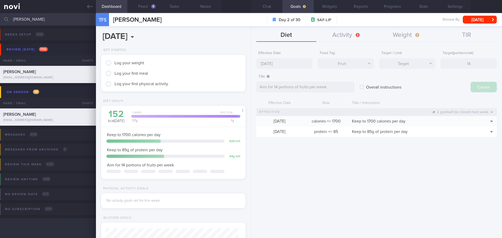
type input "[DATE]"
type textarea "Aim for ___ of ___"
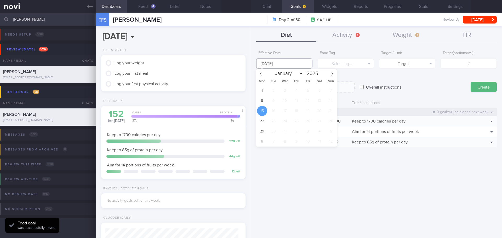
click at [290, 62] on input "[DATE]" at bounding box center [284, 63] width 56 height 10
click at [264, 102] on span "8" at bounding box center [262, 101] width 10 height 10
type input "[DATE]"
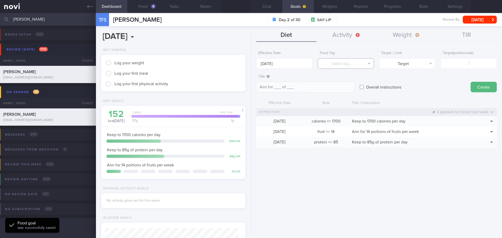
click at [343, 63] on button "Select tag..." at bounding box center [346, 63] width 56 height 10
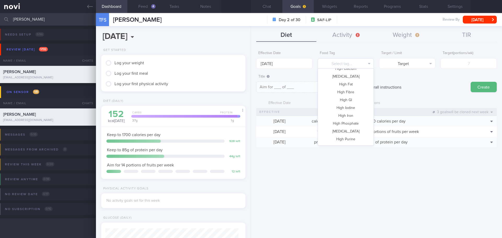
scroll to position [156, 0]
click at [350, 128] on button "Vegetable" at bounding box center [346, 125] width 56 height 8
type textarea "Aim for __ portions of vegetables per week"
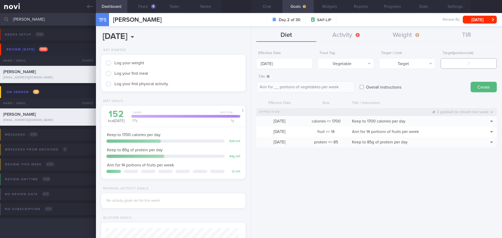
click at [454, 60] on input "number" at bounding box center [469, 63] width 56 height 10
type input "1"
type textarea "Aim for 1 portions of vegetables per week"
type input "14"
type textarea "Aim for 14 portions of vegetables per week"
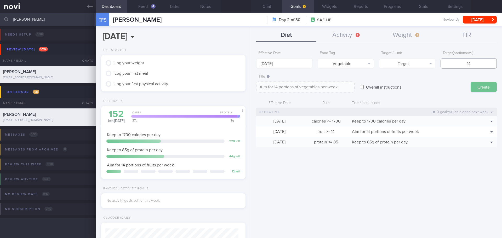
type input "14"
click at [481, 88] on button "Create" at bounding box center [484, 87] width 26 height 10
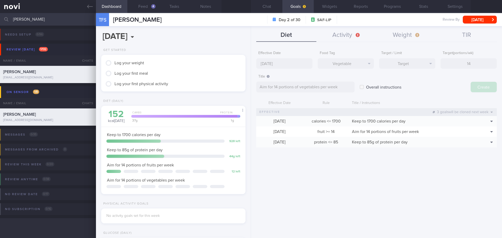
type input "[DATE]"
type textarea "Aim for ___ of ___"
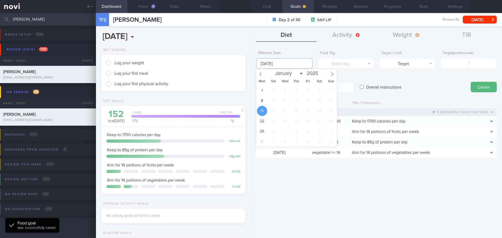
click at [264, 65] on input "[DATE]" at bounding box center [284, 63] width 56 height 10
click at [263, 100] on span "8" at bounding box center [262, 101] width 10 height 10
type input "[DATE]"
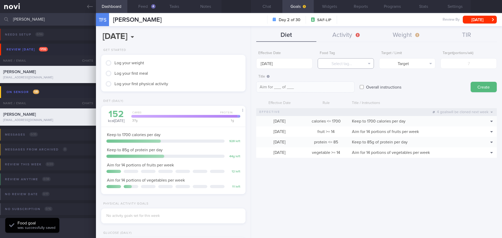
click at [345, 63] on button "Select tag..." at bounding box center [346, 63] width 56 height 10
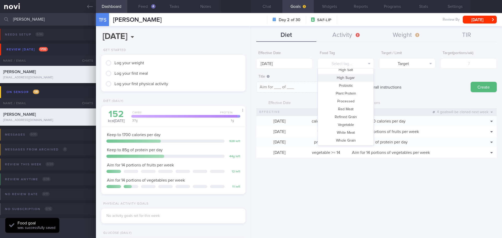
click at [357, 79] on button "High Sugar" at bounding box center [346, 78] width 56 height 8
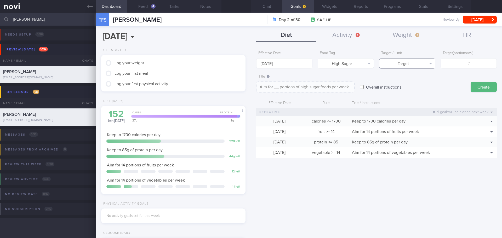
click at [394, 65] on button "Target" at bounding box center [407, 63] width 56 height 10
drag, startPoint x: 397, startPoint y: 80, endPoint x: 411, endPoint y: 76, distance: 14.6
click at [397, 80] on button "Limit" at bounding box center [408, 82] width 56 height 8
type textarea "Keep to __ portions of high sugar foods per week"
click at [441, 66] on input "number" at bounding box center [469, 63] width 56 height 10
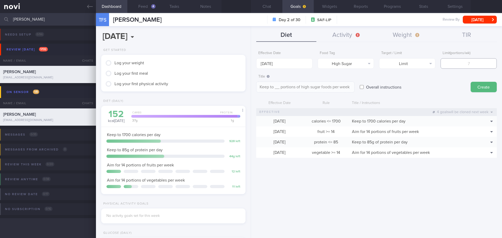
type input "2"
type textarea "Keep to 2 portions of high sugar foods per week"
type input "2"
click at [484, 86] on button "Create" at bounding box center [484, 87] width 26 height 10
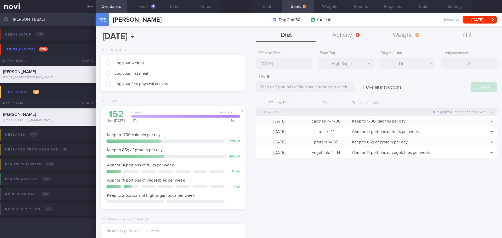
type input "[DATE]"
type textarea "Aim for ___ of ___"
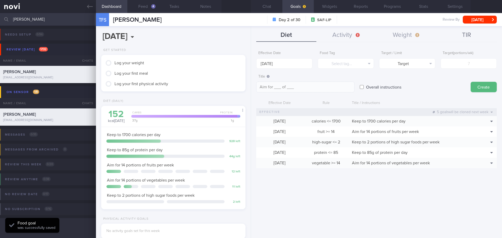
click at [468, 38] on button "TIR" at bounding box center [467, 35] width 60 height 13
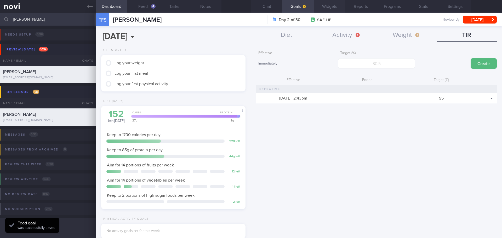
click at [335, 10] on button "Widgets" at bounding box center [329, 6] width 31 height 13
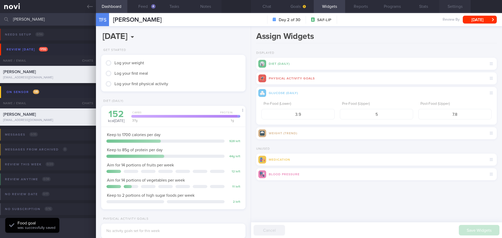
click at [455, 4] on button "Settings" at bounding box center [455, 6] width 31 height 13
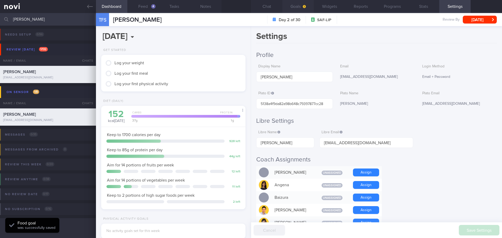
click at [294, 7] on button "Goals" at bounding box center [298, 6] width 31 height 13
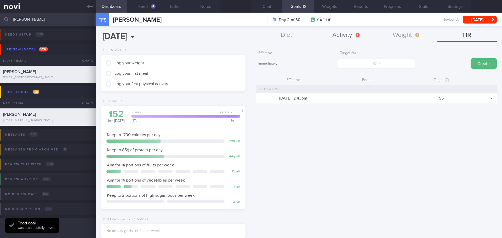
click at [333, 32] on button "Activity" at bounding box center [347, 35] width 60 height 13
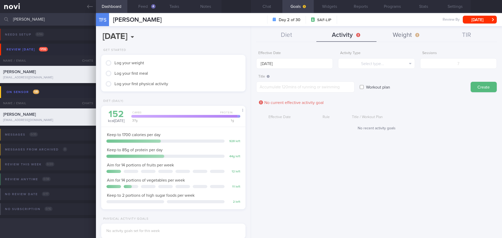
click at [393, 34] on button "Weight" at bounding box center [407, 35] width 60 height 13
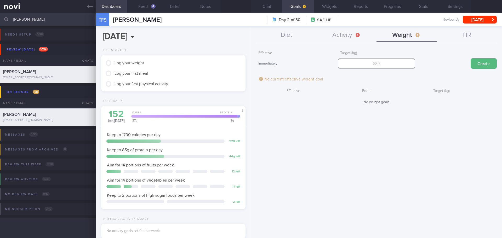
click at [381, 68] on input "number" at bounding box center [376, 63] width 77 height 10
type input "74"
click at [484, 61] on button "Create" at bounding box center [484, 63] width 26 height 10
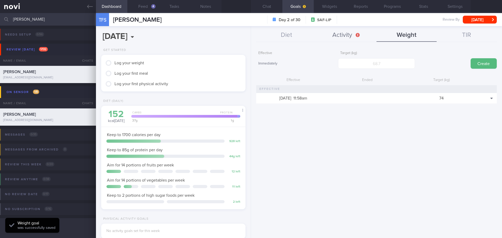
click at [337, 33] on button "Activity" at bounding box center [347, 35] width 60 height 13
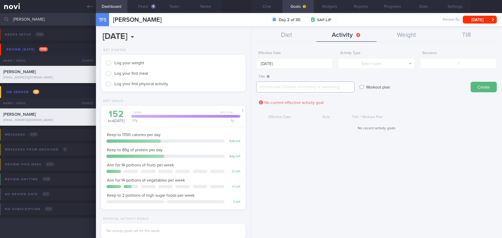
click at [279, 86] on textarea at bounding box center [305, 87] width 98 height 11
type textarea "Frisbee x3/week"
click at [438, 110] on form "Effective Date [DATE] Activity Type Select type... Select type... Duration Sess…" at bounding box center [376, 92] width 241 height 88
click at [453, 88] on div "Workout plan" at bounding box center [413, 82] width 106 height 20
click at [483, 85] on button "Create" at bounding box center [484, 87] width 26 height 10
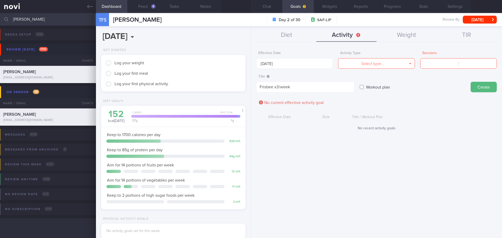
click at [418, 92] on form "Effective Date [DATE] Activity Type Select type... Select type... Duration Sess…" at bounding box center [376, 92] width 241 height 88
click at [397, 63] on button "Select type..." at bounding box center [376, 63] width 77 height 10
click at [388, 88] on button "Sessions" at bounding box center [377, 90] width 76 height 8
click at [464, 65] on input "number" at bounding box center [458, 63] width 77 height 10
type input "3"
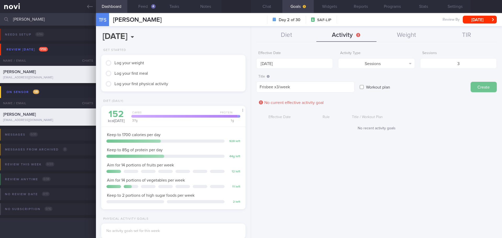
click at [485, 88] on button "Create" at bounding box center [484, 87] width 26 height 10
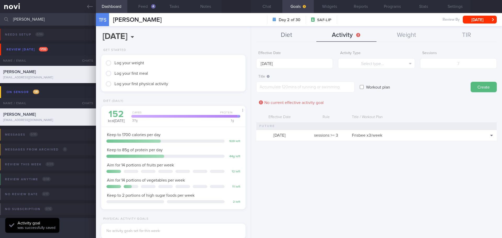
click at [282, 39] on button "Diet" at bounding box center [286, 35] width 60 height 13
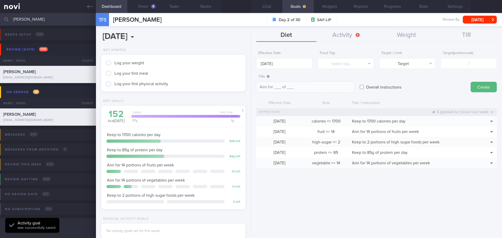
click at [333, 196] on div "Effective Date [DATE] Food Tag Select tag... Select tag... Calories Carbs Prote…" at bounding box center [376, 141] width 251 height 194
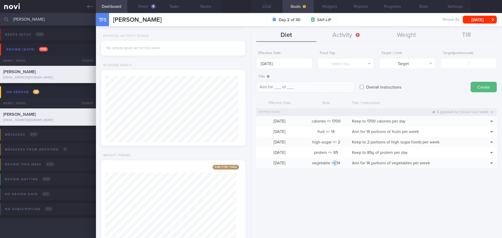
scroll to position [0, 0]
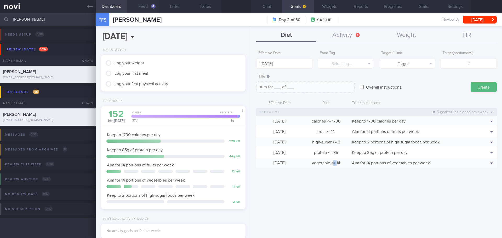
click at [140, 6] on button "Feed 4" at bounding box center [142, 6] width 31 height 13
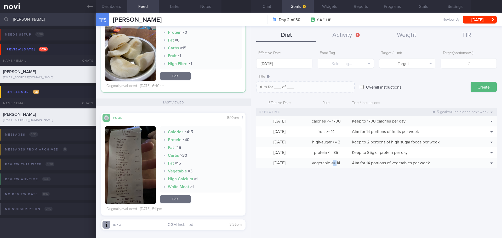
scroll to position [508, 0]
